Goal: Task Accomplishment & Management: Complete application form

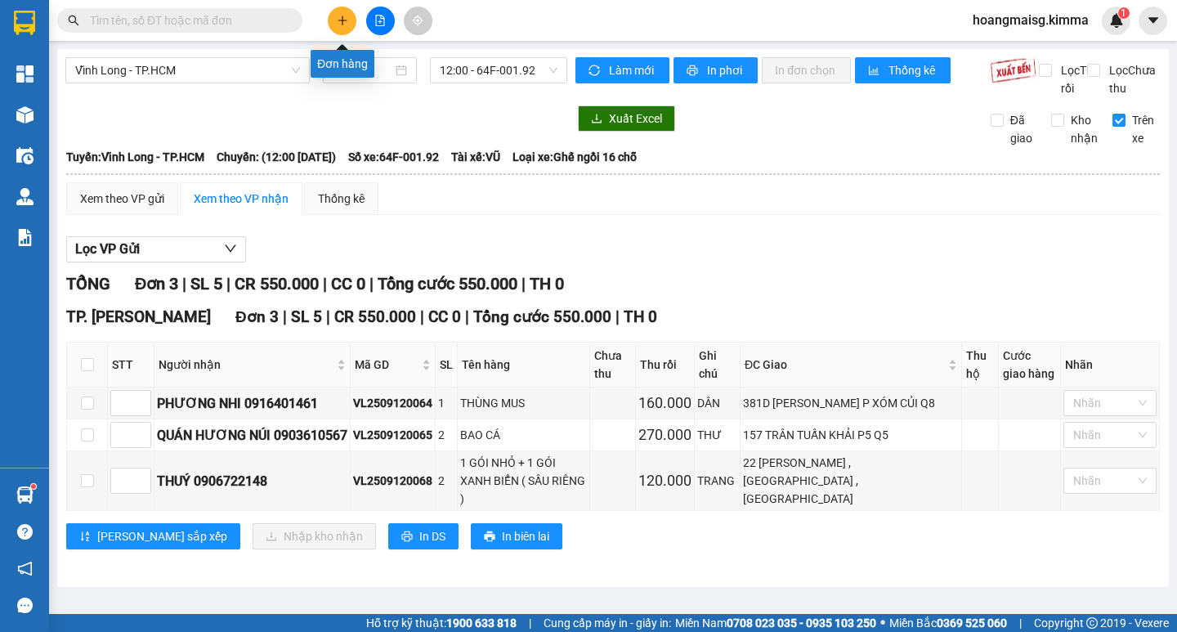
click at [343, 23] on icon "plus" at bounding box center [342, 20] width 11 height 11
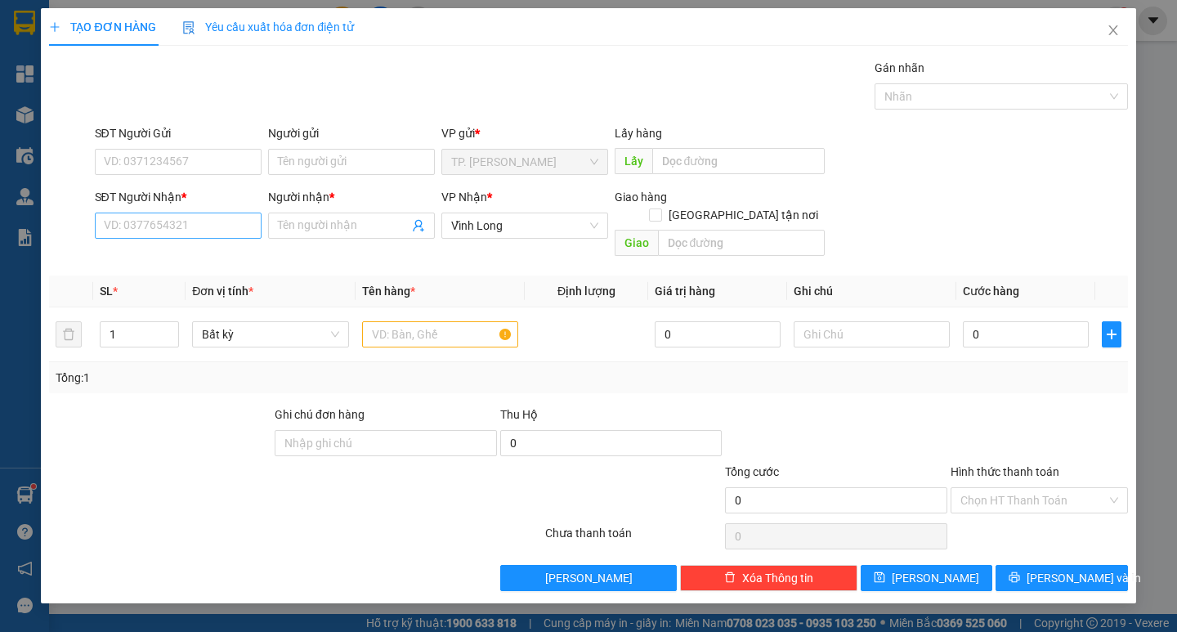
click at [197, 239] on div "SĐT Người Nhận * VD: 0377654321" at bounding box center [178, 216] width 167 height 57
drag, startPoint x: 199, startPoint y: 232, endPoint x: 177, endPoint y: 234, distance: 21.3
click at [198, 232] on input "SĐT Người Nhận *" at bounding box center [178, 225] width 167 height 26
click at [161, 254] on div "0936237163" at bounding box center [178, 258] width 147 height 18
type input "0936237163"
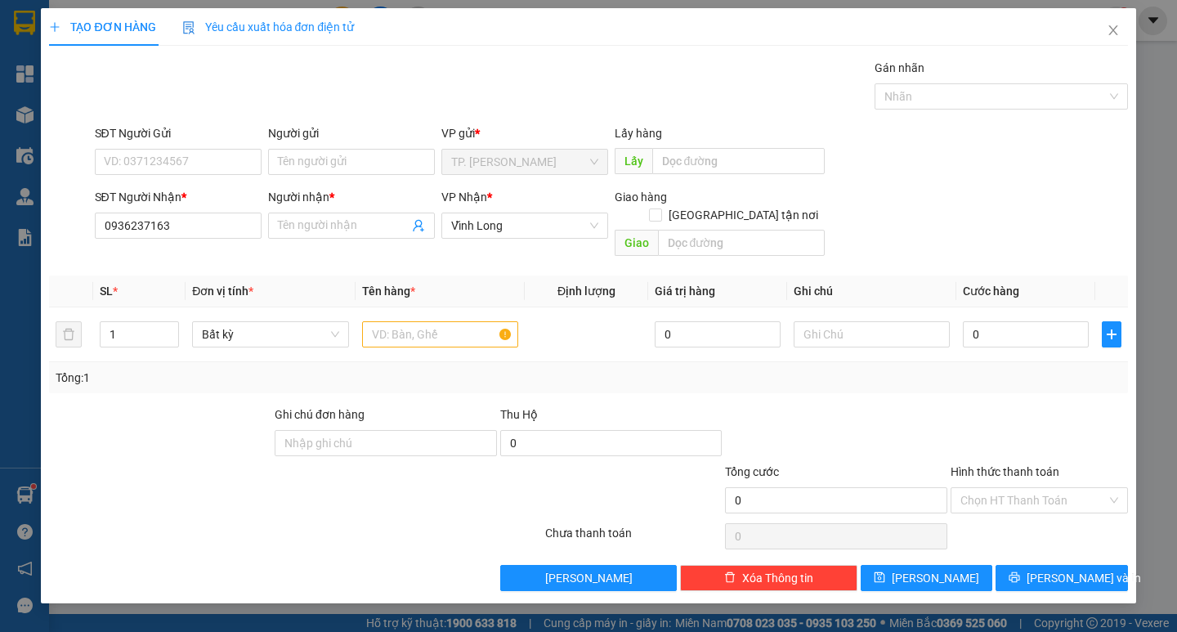
drag, startPoint x: 306, startPoint y: 217, endPoint x: 365, endPoint y: 246, distance: 65.4
click at [308, 219] on input "Người nhận *" at bounding box center [343, 226] width 131 height 18
type input "CO NỬ"
click at [431, 321] on input "text" at bounding box center [440, 334] width 156 height 26
type input "THUNG"
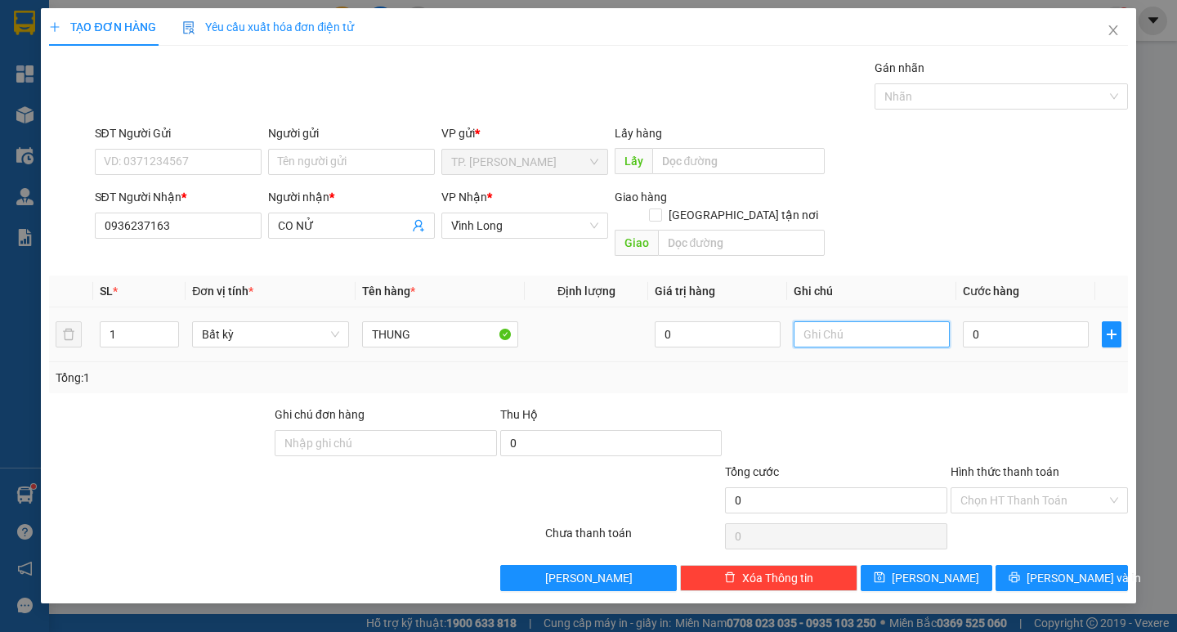
click at [842, 321] on input "text" at bounding box center [871, 334] width 156 height 26
type input "[PERSON_NAME]"
click at [1066, 569] on span "[PERSON_NAME] và In" at bounding box center [1083, 578] width 114 height 18
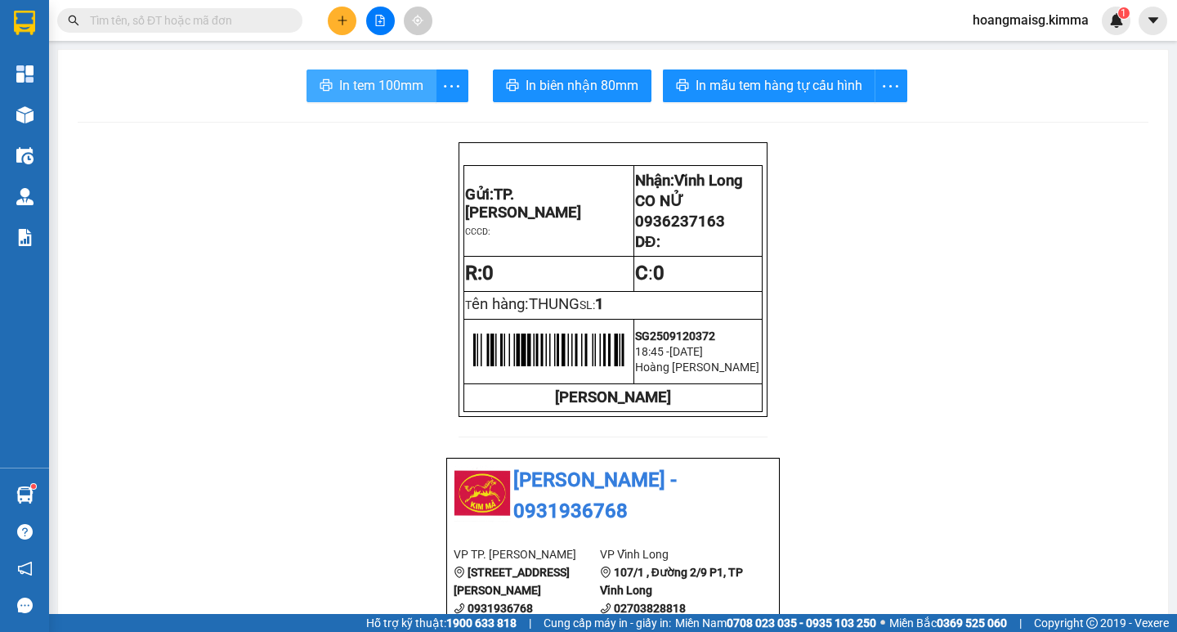
click at [375, 79] on span "In tem 100mm" at bounding box center [381, 85] width 84 height 20
